Goal: Information Seeking & Learning: Find specific fact

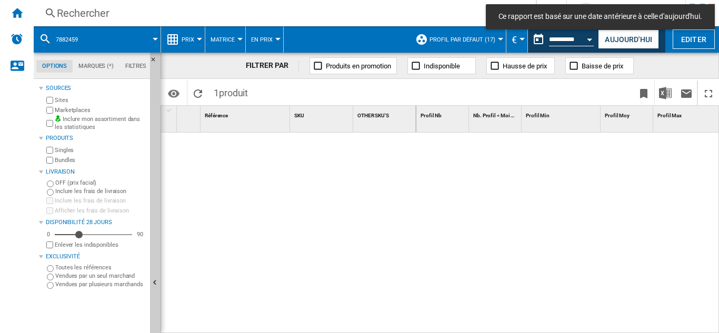
click at [66, 8] on div "Rechercher" at bounding box center [283, 13] width 452 height 15
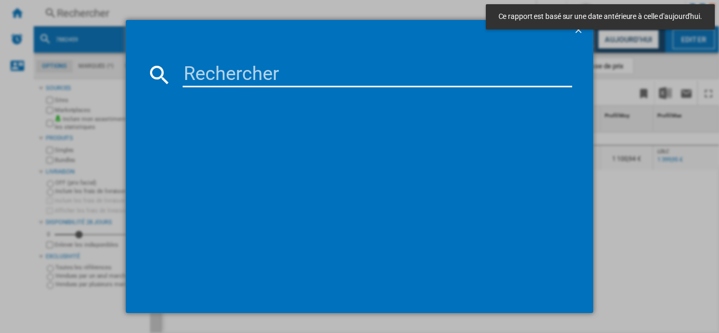
click at [228, 77] on input at bounding box center [378, 74] width 390 height 25
paste input "7951590"
type input "7951590"
